Goal: Transaction & Acquisition: Purchase product/service

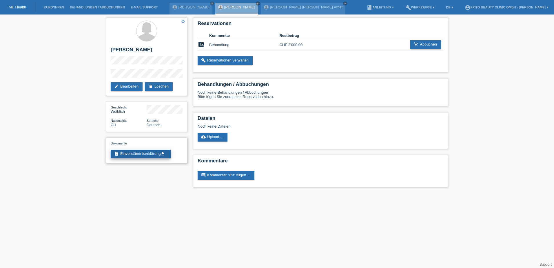
click at [162, 153] on link "description Einverständniserklärung get_app" at bounding box center [141, 154] width 60 height 9
click at [415, 42] on icon "add_shopping_cart" at bounding box center [416, 44] width 5 height 5
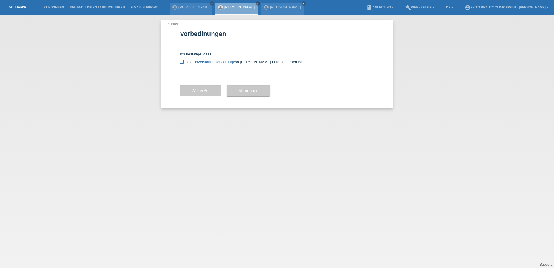
click at [183, 61] on icon at bounding box center [182, 62] width 4 height 4
click at [183, 61] on input "die Einverständniserklärung von der Kundin unterschrieben ist." at bounding box center [182, 62] width 4 height 4
checkbox input "true"
click at [203, 90] on span "Weiter arrow_forward" at bounding box center [201, 90] width 18 height 5
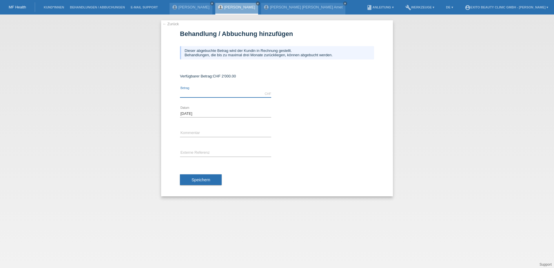
click at [190, 93] on input "text" at bounding box center [225, 93] width 91 height 7
type input "1995.00"
click at [319, 143] on div "error Kommentar" at bounding box center [277, 133] width 194 height 20
click at [196, 134] on input "text" at bounding box center [225, 133] width 91 height 7
type input "Behandlung"
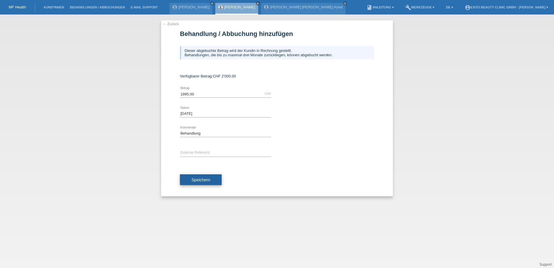
click at [198, 179] on span "Speichern" at bounding box center [201, 179] width 19 height 5
